Goal: Information Seeking & Learning: Find contact information

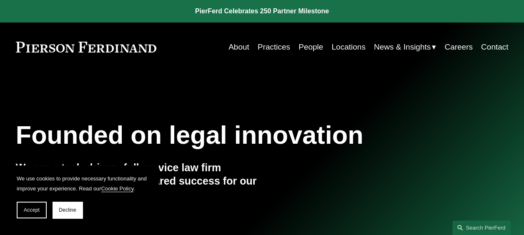
click at [345, 45] on link "Locations" at bounding box center [348, 47] width 34 height 16
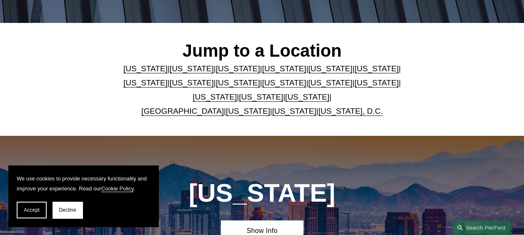
scroll to position [208, 0]
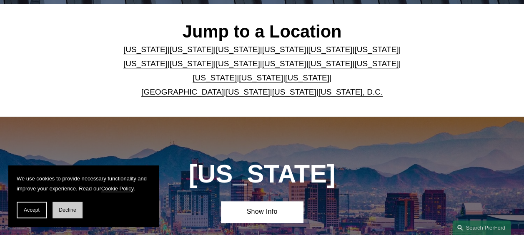
click at [75, 210] on span "Decline" at bounding box center [68, 210] width 18 height 6
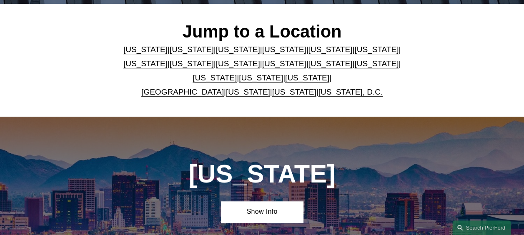
click at [143, 52] on link "[US_STATE]" at bounding box center [145, 49] width 44 height 9
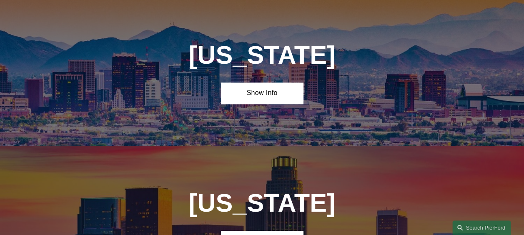
scroll to position [328, 0]
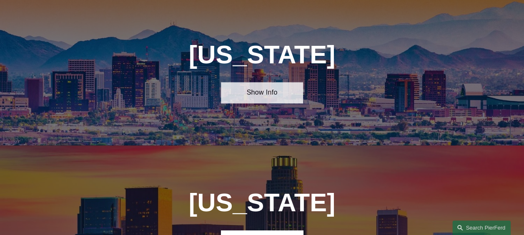
click at [243, 98] on link "Show Info" at bounding box center [262, 92] width 82 height 21
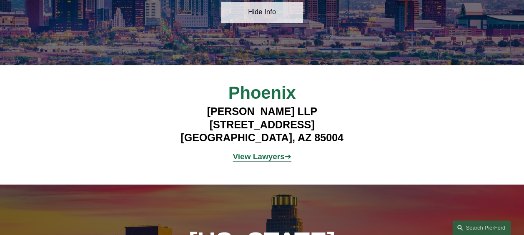
scroll to position [411, 0]
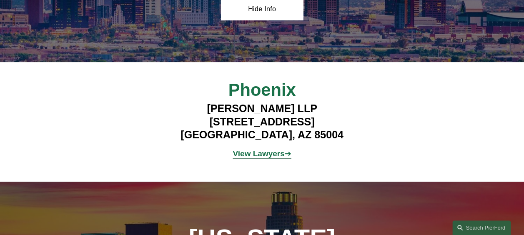
click at [263, 158] on strong "View Lawyers" at bounding box center [259, 153] width 52 height 9
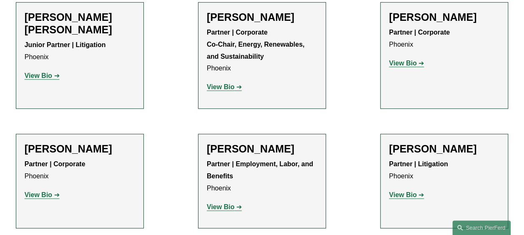
scroll to position [333, 0]
click at [178, 124] on ul "Filter Location Phoenix Phoenix All Atlanta Austin Boston Charlotte Chicago Cin…" at bounding box center [262, 74] width 524 height 359
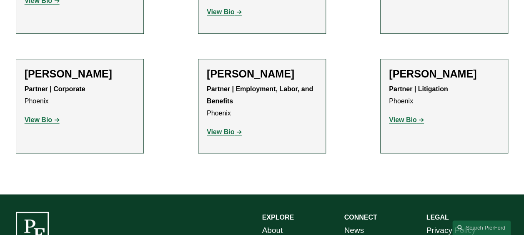
scroll to position [417, 0]
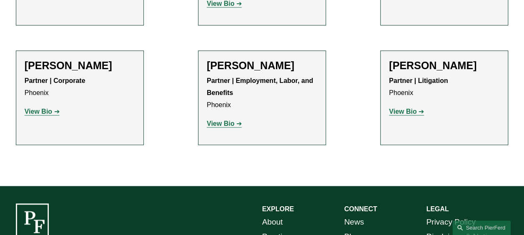
click at [397, 115] on strong "View Bio" at bounding box center [403, 111] width 28 height 7
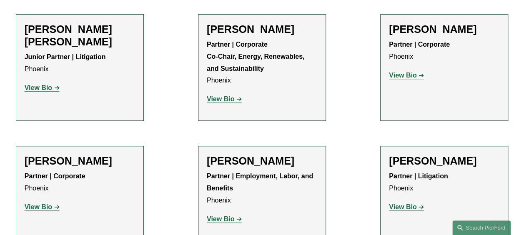
scroll to position [333, 0]
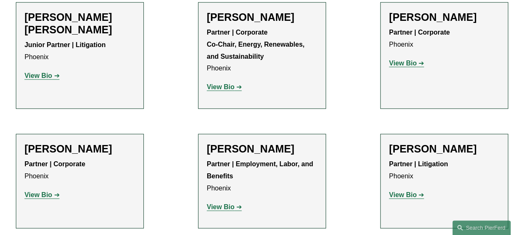
click at [406, 64] on strong "View Bio" at bounding box center [403, 63] width 28 height 7
click at [230, 89] on strong "View Bio" at bounding box center [221, 86] width 28 height 7
click at [216, 90] on strong "View Bio" at bounding box center [221, 86] width 28 height 7
click at [405, 67] on strong "View Bio" at bounding box center [403, 63] width 28 height 7
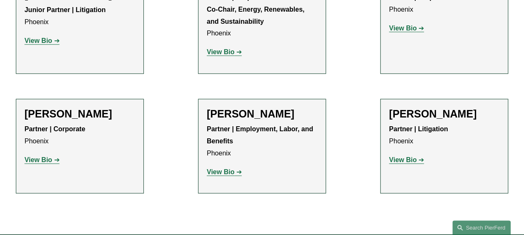
scroll to position [417, 0]
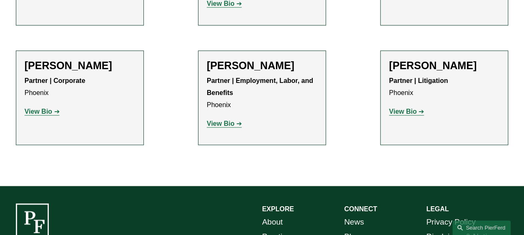
click at [51, 114] on strong "View Bio" at bounding box center [39, 111] width 28 height 7
click at [397, 115] on strong "View Bio" at bounding box center [403, 111] width 28 height 7
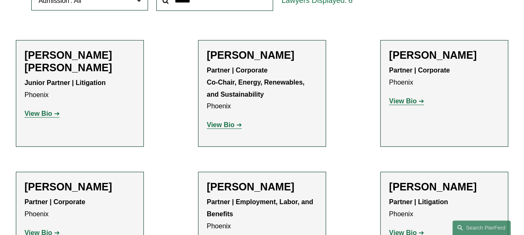
scroll to position [292, 0]
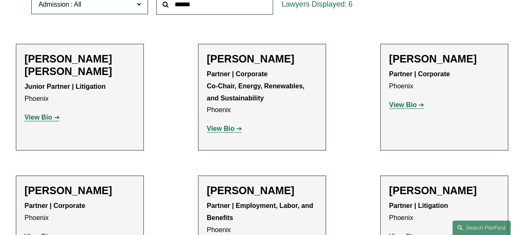
click at [41, 114] on strong "View Bio" at bounding box center [39, 117] width 28 height 7
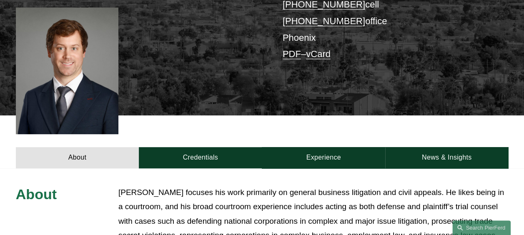
scroll to position [208, 0]
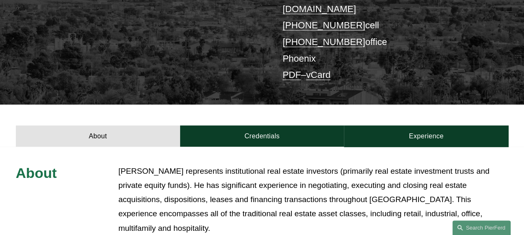
scroll to position [292, 0]
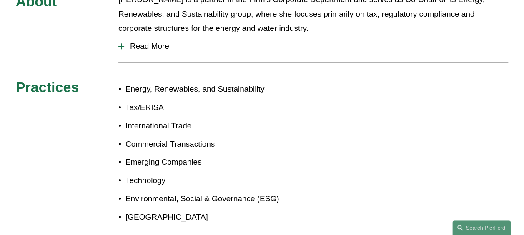
scroll to position [458, 0]
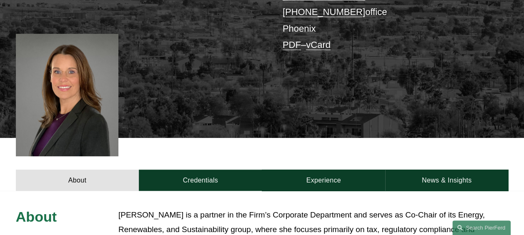
scroll to position [208, 0]
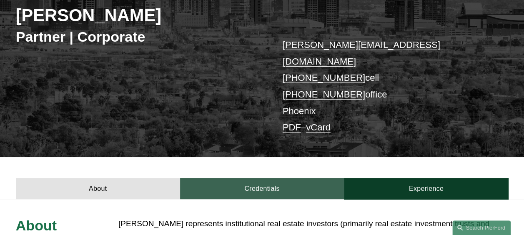
scroll to position [292, 0]
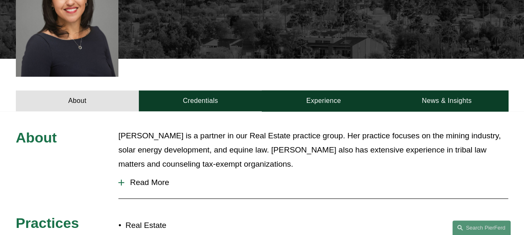
scroll to position [250, 0]
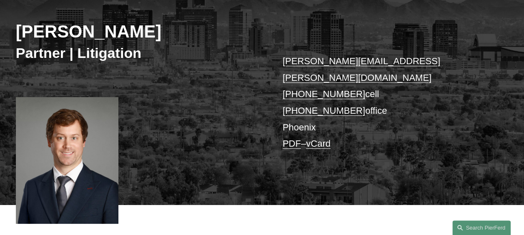
scroll to position [42, 0]
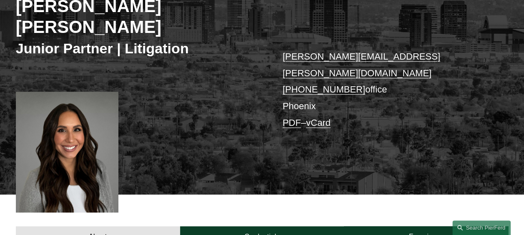
scroll to position [83, 0]
